Goal: Book appointment/travel/reservation

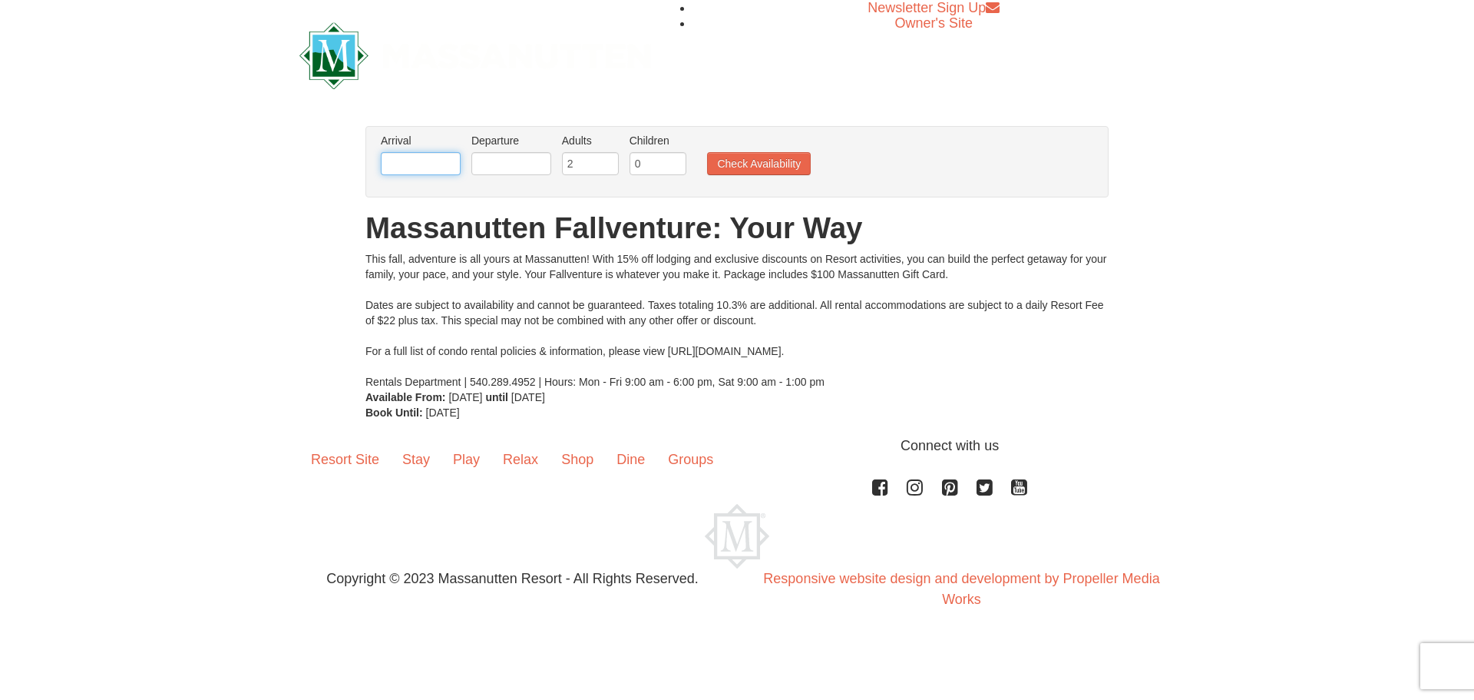
click at [417, 162] on input "text" at bounding box center [421, 163] width 80 height 23
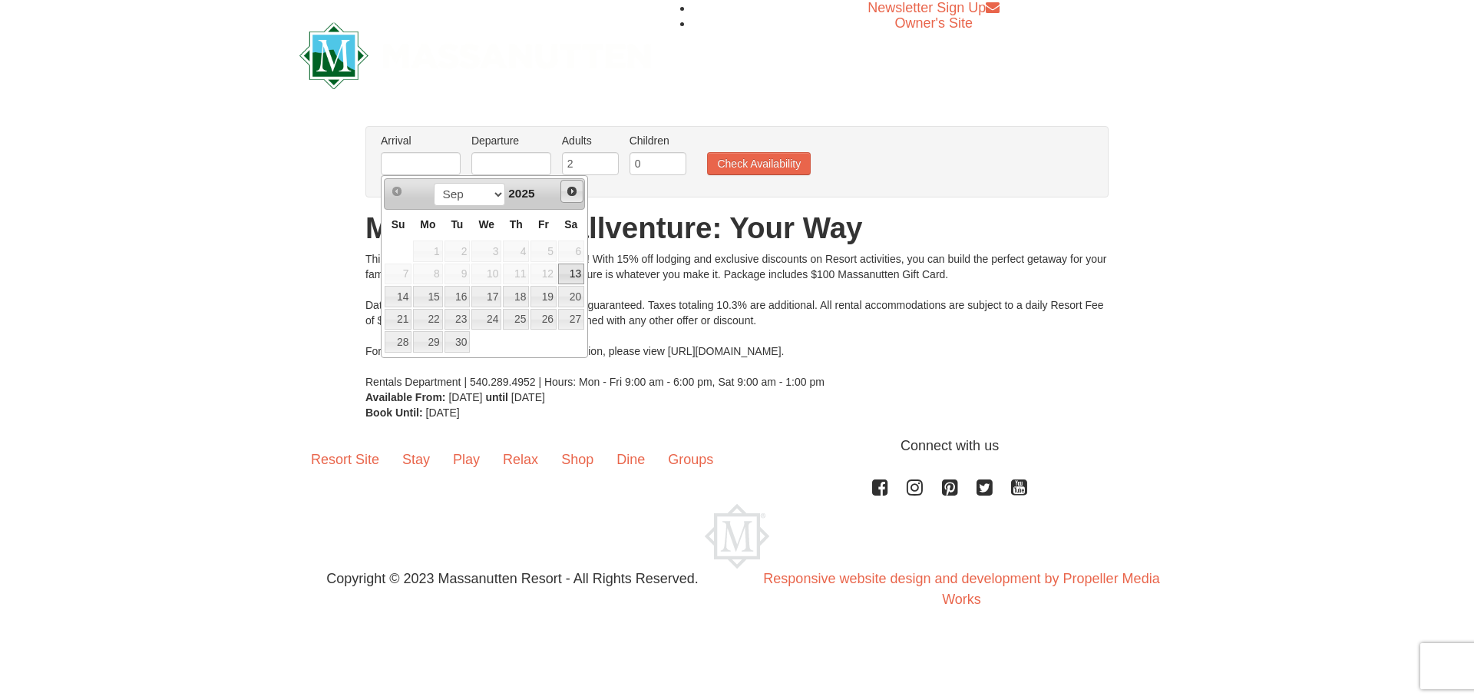
click at [567, 189] on span "Next" at bounding box center [572, 191] width 12 height 12
click at [577, 194] on span "Next" at bounding box center [572, 191] width 12 height 12
click at [570, 251] on link "1" at bounding box center [571, 250] width 26 height 21
type input "[DATE]"
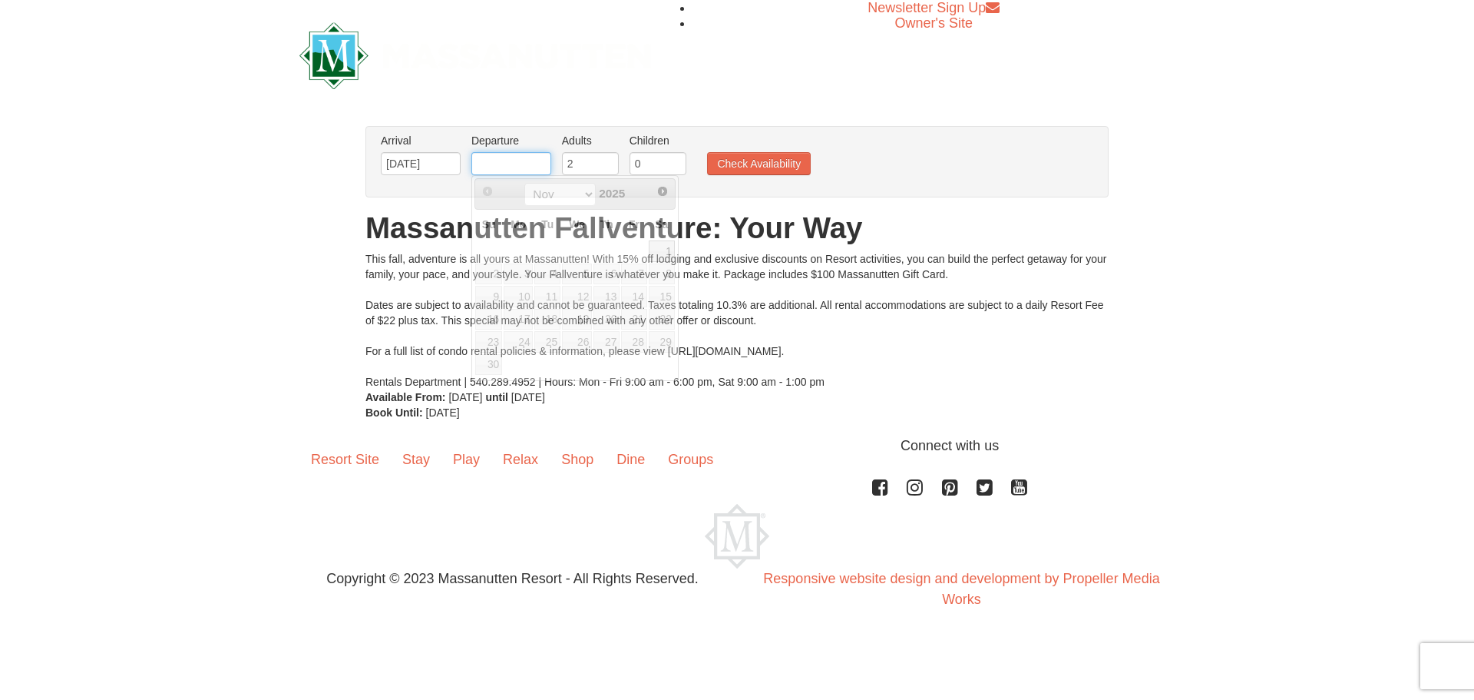
click at [531, 165] on input "text" at bounding box center [511, 163] width 80 height 23
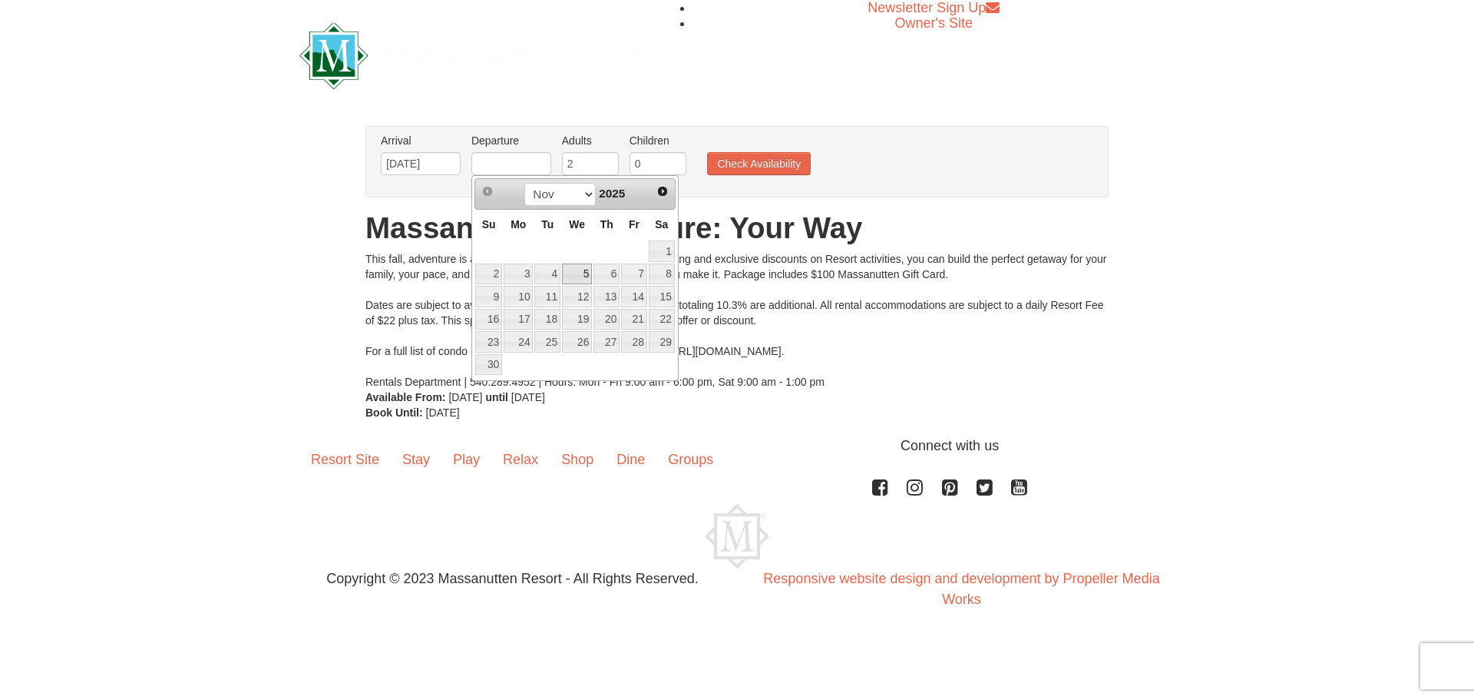
click at [576, 275] on link "5" at bounding box center [577, 273] width 30 height 21
type input "[DATE]"
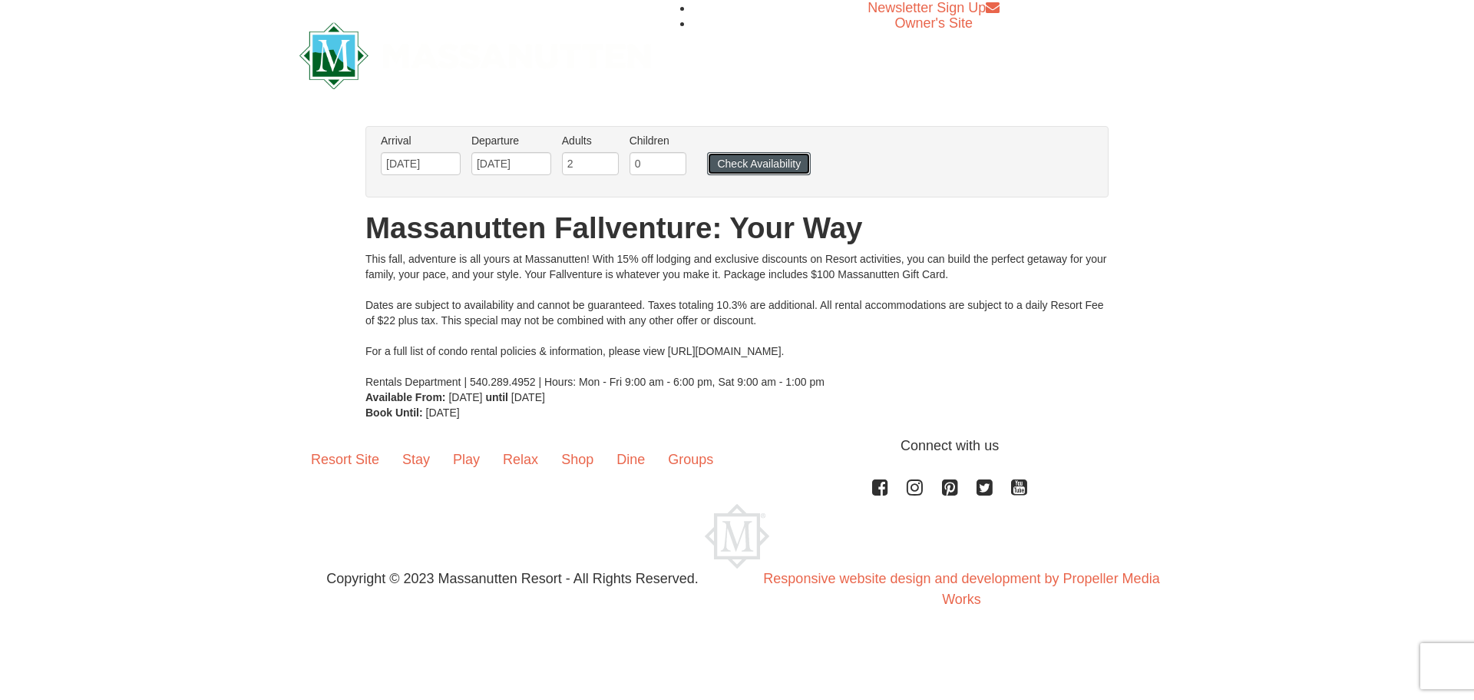
click at [732, 164] on button "Check Availability" at bounding box center [759, 163] width 104 height 23
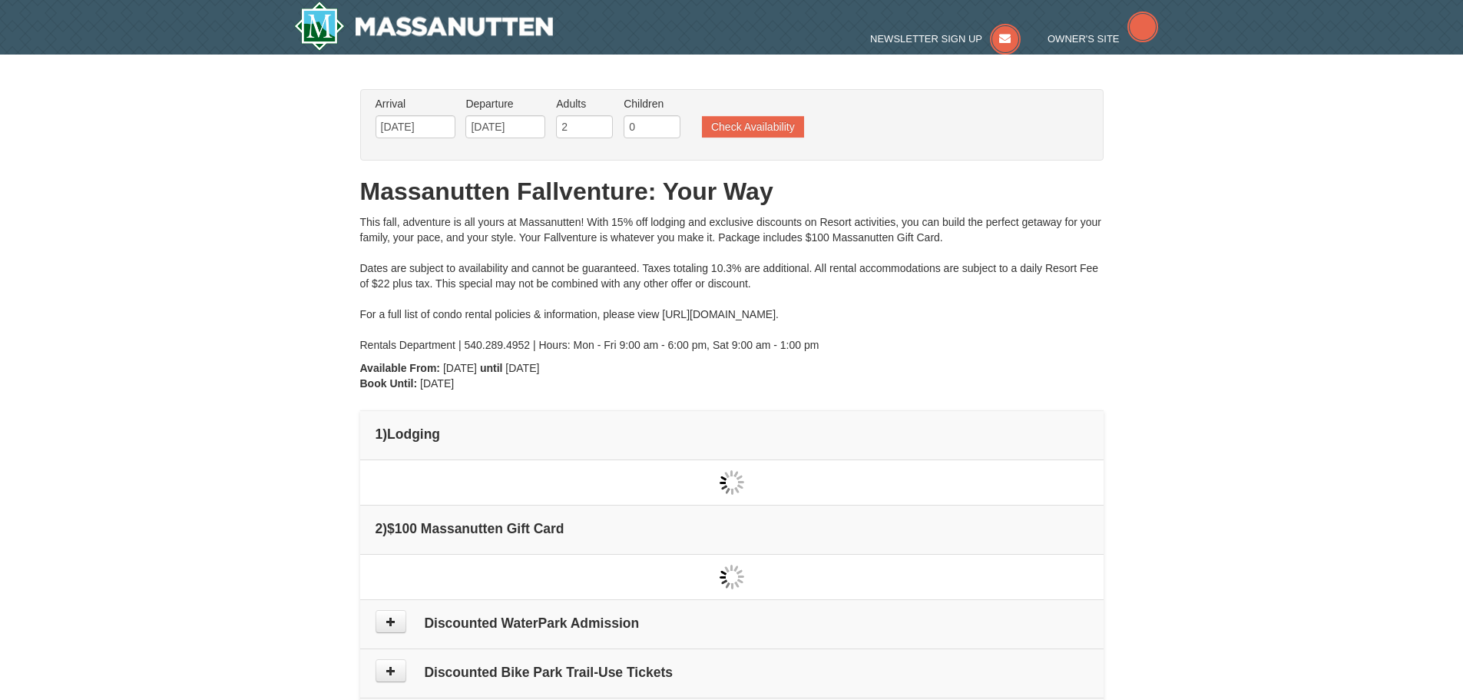
type input "[DATE]"
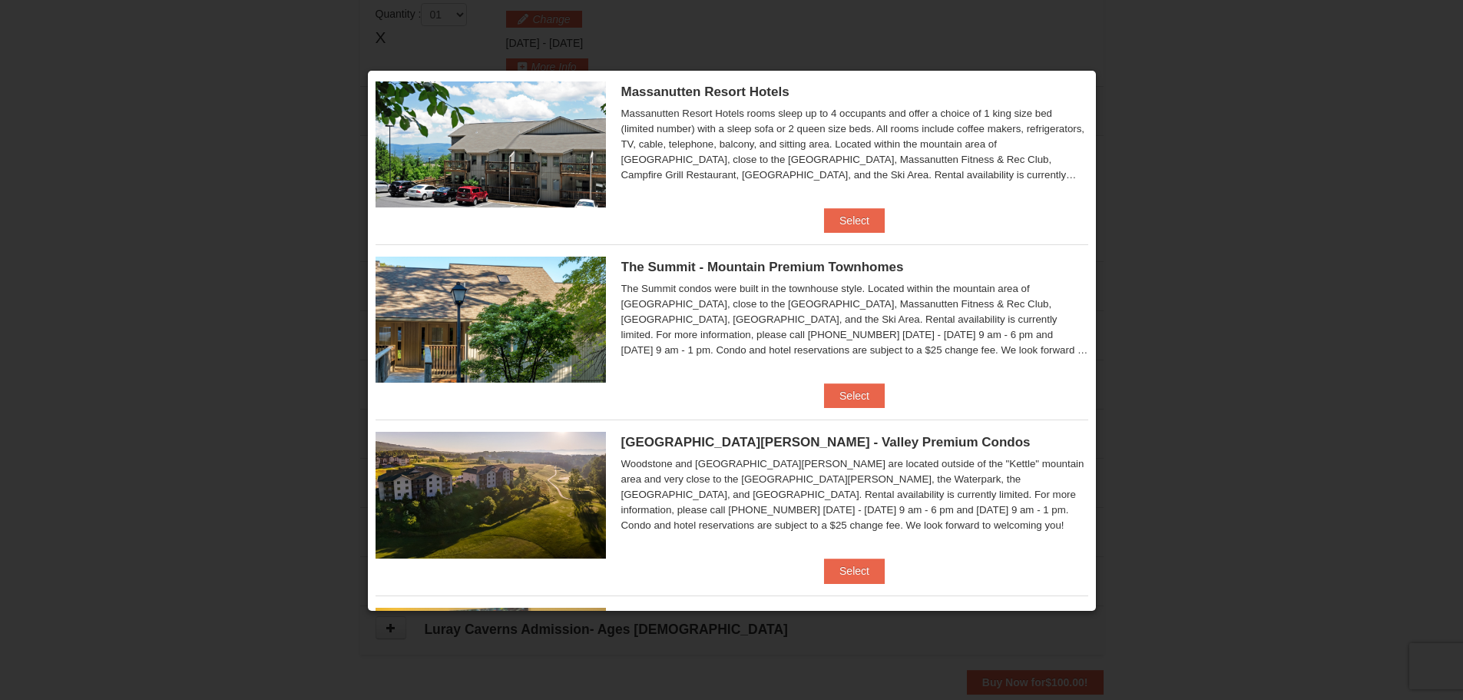
scroll to position [14, 0]
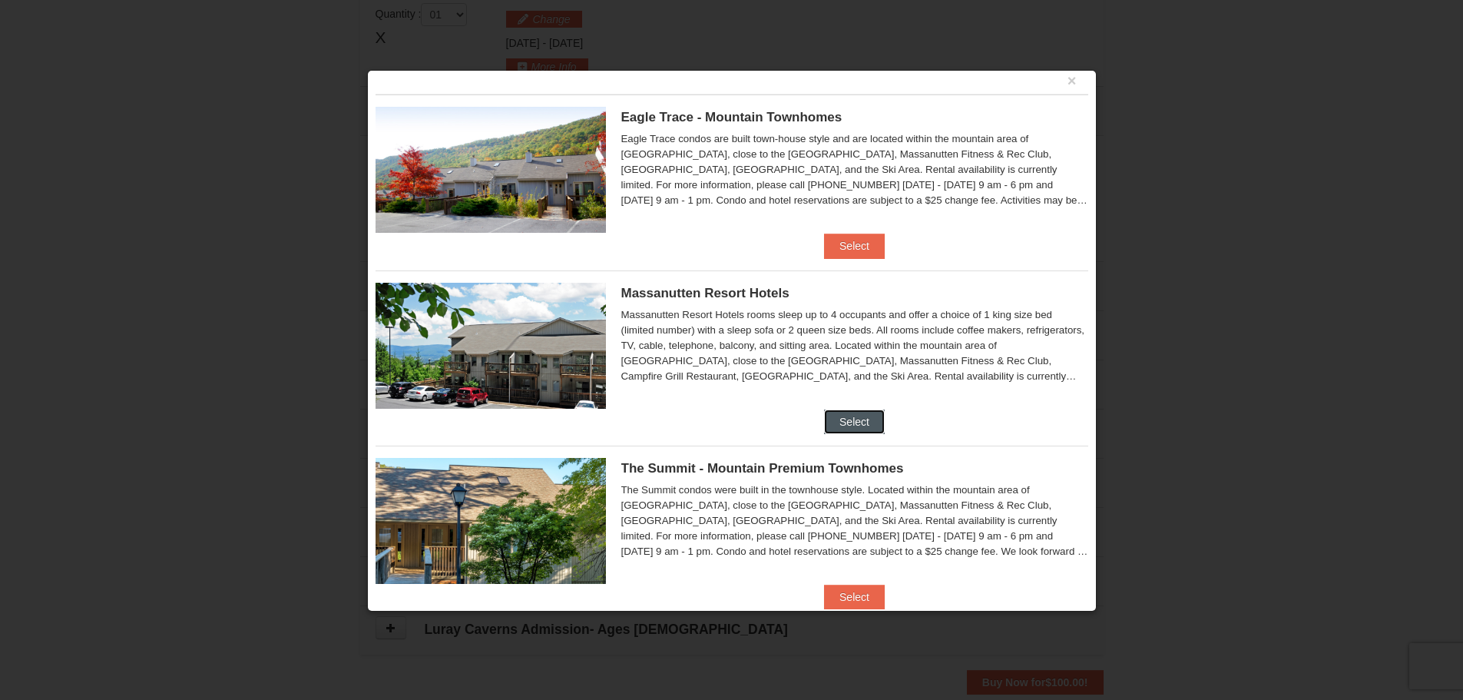
click at [860, 417] on button "Select" at bounding box center [854, 421] width 61 height 25
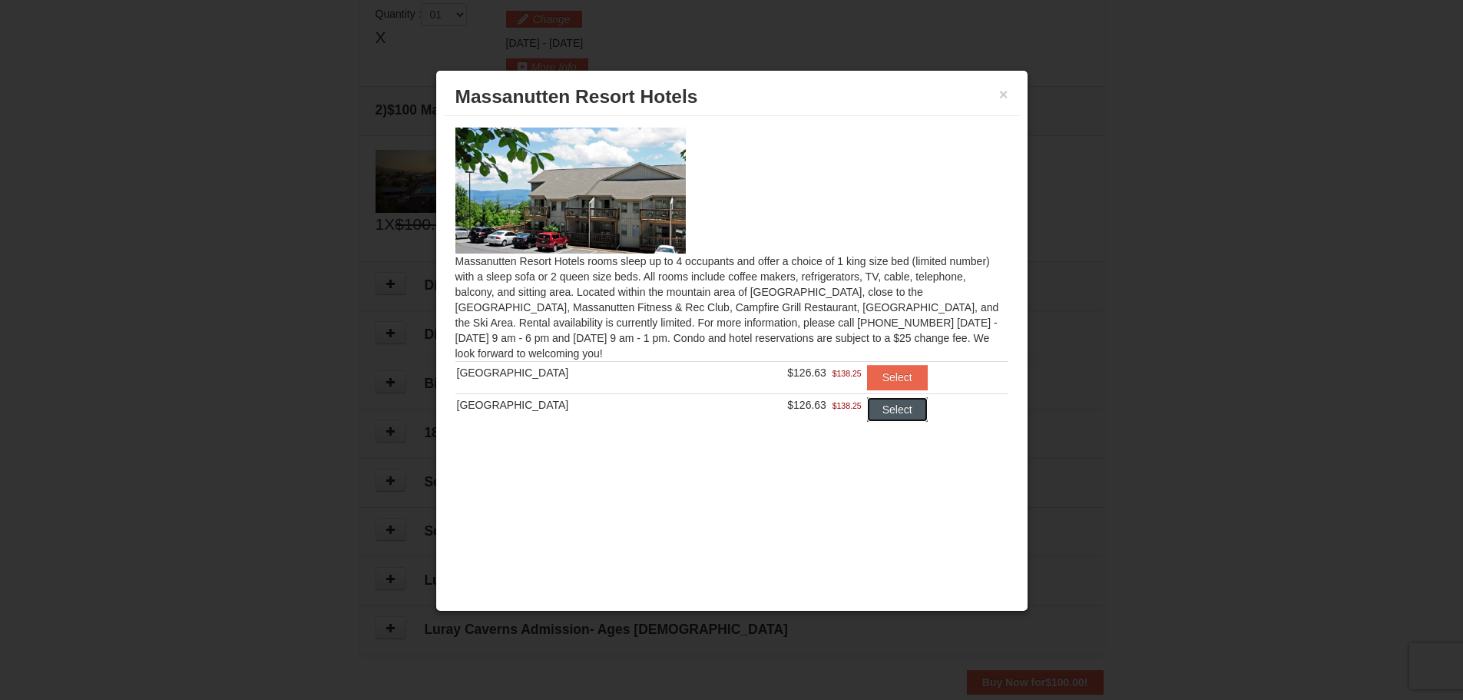
click at [895, 407] on button "Select" at bounding box center [897, 409] width 61 height 25
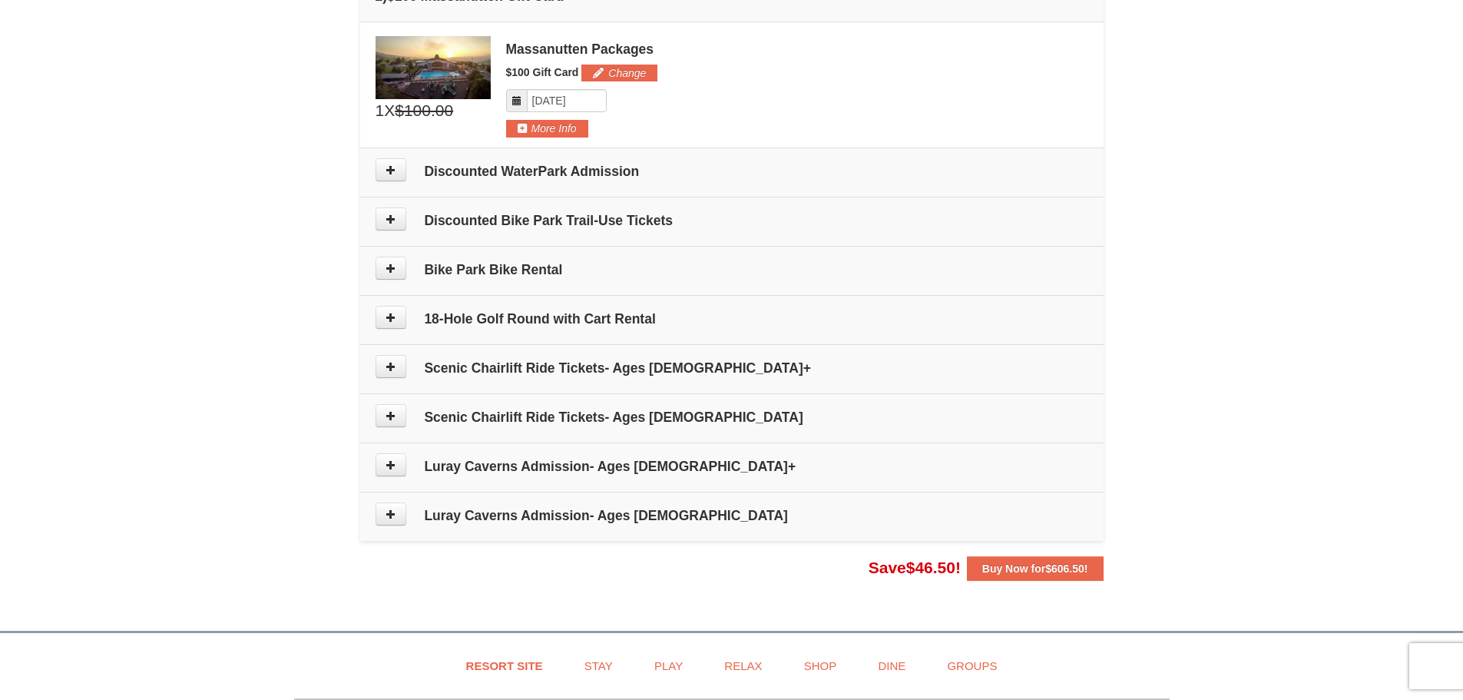
scroll to position [700, 0]
